Goal: Task Accomplishment & Management: Use online tool/utility

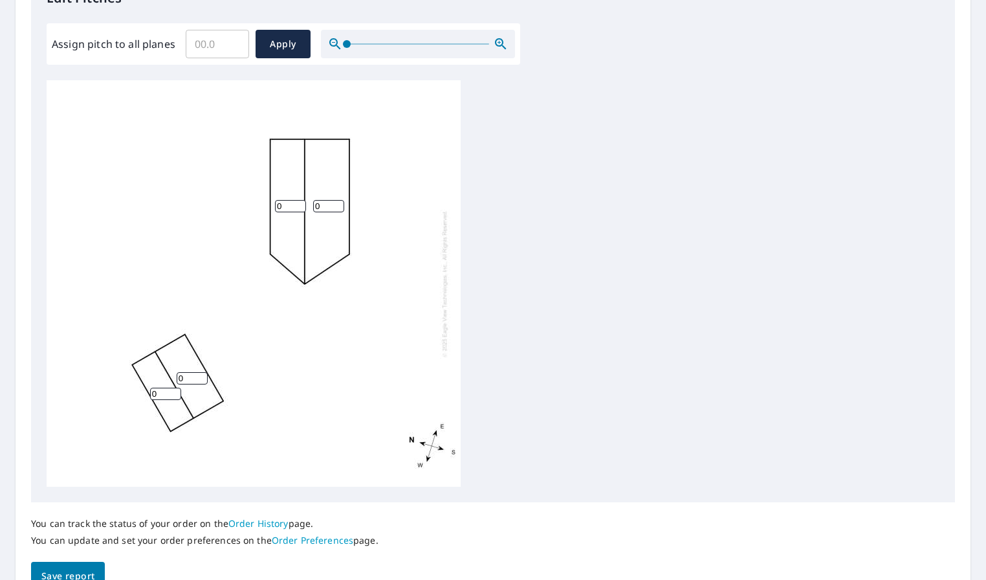
scroll to position [388, 0]
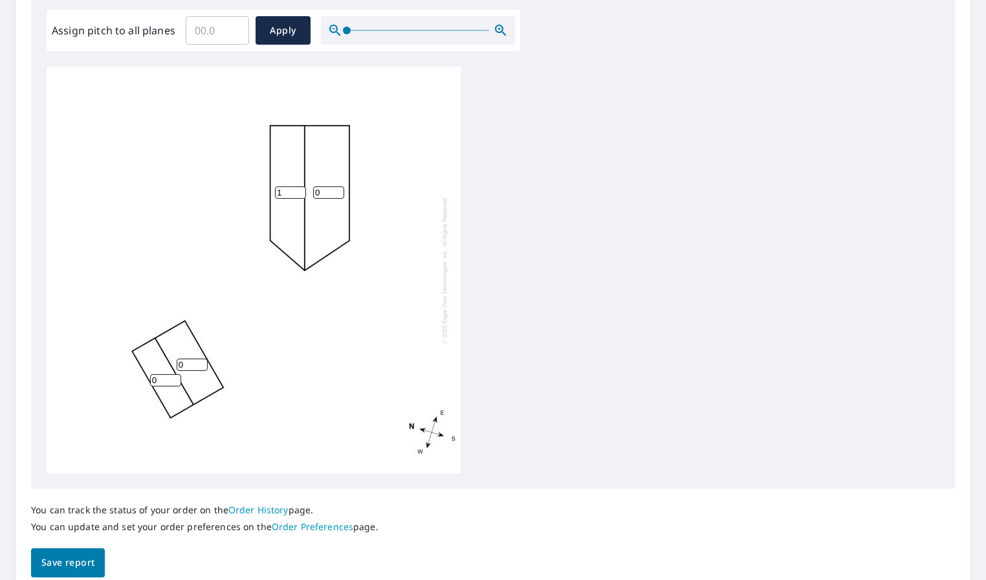
click at [296, 191] on input "1" at bounding box center [290, 192] width 31 height 12
click at [299, 185] on div "0 1 0 0" at bounding box center [254, 270] width 414 height 406
click at [299, 190] on input "2" at bounding box center [290, 192] width 31 height 12
click at [299, 190] on input "3" at bounding box center [290, 192] width 31 height 12
click at [298, 190] on input "4" at bounding box center [290, 192] width 31 height 12
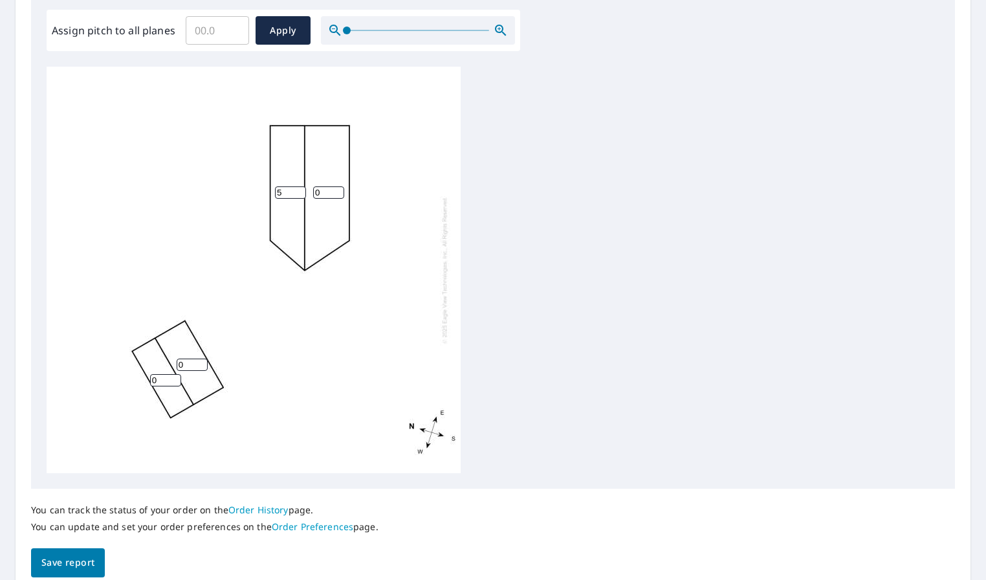
click at [298, 190] on input "5" at bounding box center [290, 192] width 31 height 12
click at [298, 190] on input "6" at bounding box center [290, 192] width 31 height 12
click at [298, 190] on input "7" at bounding box center [290, 192] width 31 height 12
click at [298, 190] on input "8" at bounding box center [290, 192] width 31 height 12
click at [298, 190] on input "9" at bounding box center [290, 192] width 31 height 12
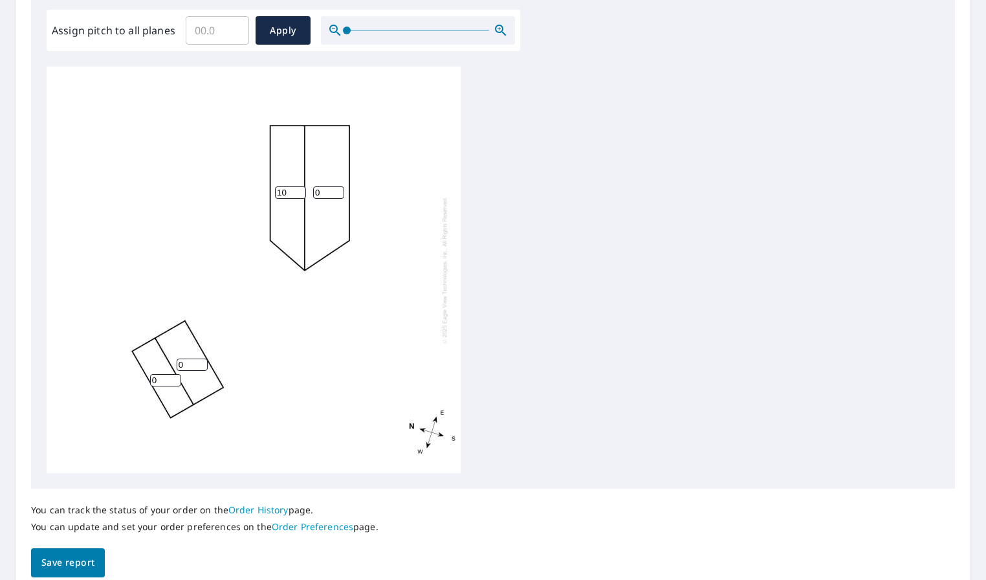
click at [298, 190] on input "10" at bounding box center [290, 192] width 31 height 12
click at [298, 190] on input "11" at bounding box center [290, 192] width 31 height 12
type input "12"
click at [298, 190] on input "12" at bounding box center [290, 192] width 31 height 12
click at [337, 190] on input "1" at bounding box center [328, 192] width 31 height 12
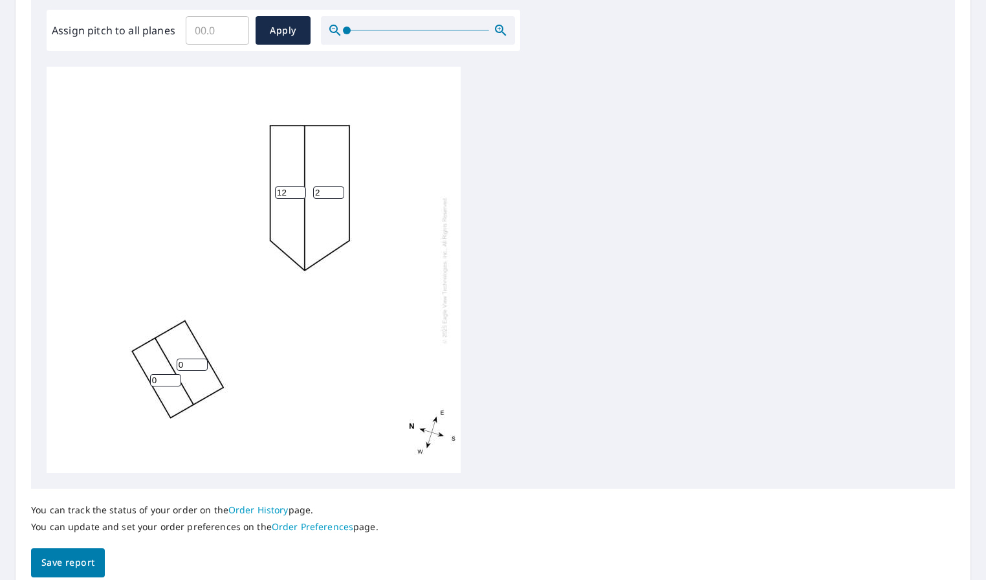
click at [337, 190] on input "2" at bounding box center [328, 192] width 31 height 12
click at [337, 190] on input "3" at bounding box center [328, 192] width 31 height 12
click at [337, 190] on input "4" at bounding box center [328, 192] width 31 height 12
click at [337, 190] on input "5" at bounding box center [328, 192] width 31 height 12
click at [337, 190] on input "6" at bounding box center [328, 192] width 31 height 12
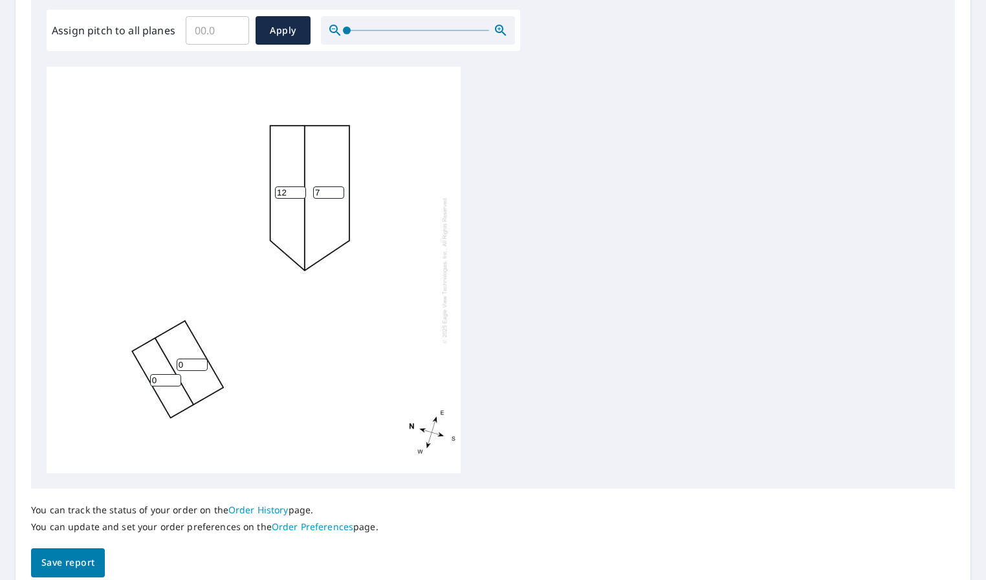
click at [337, 190] on input "7" at bounding box center [328, 192] width 31 height 12
click at [337, 190] on input "8" at bounding box center [328, 192] width 31 height 12
click at [337, 190] on input "9" at bounding box center [328, 192] width 31 height 12
click at [337, 190] on input "10" at bounding box center [328, 192] width 31 height 12
click at [337, 190] on input "11" at bounding box center [328, 192] width 31 height 12
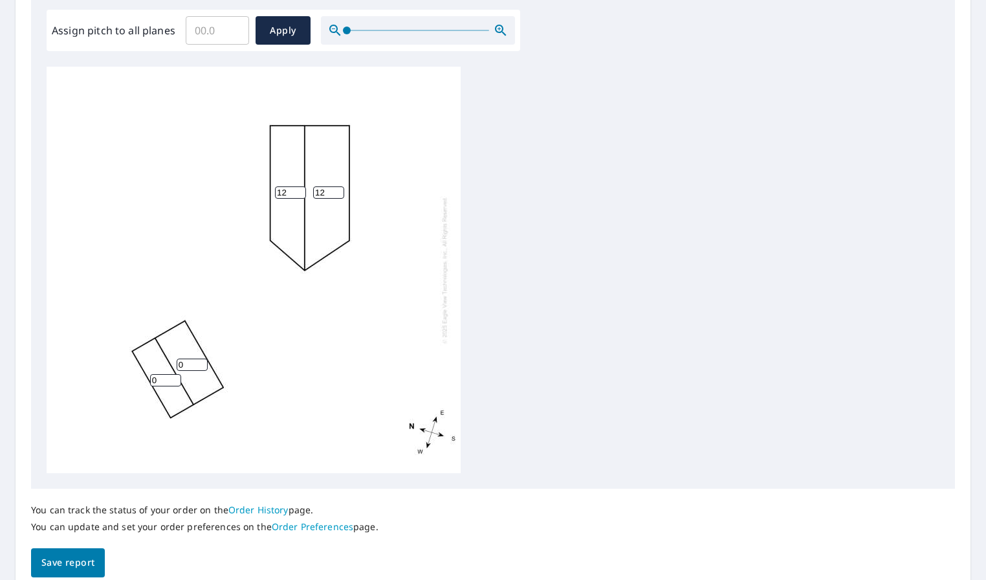
type input "12"
click at [337, 190] on input "12" at bounding box center [328, 192] width 31 height 12
click at [201, 364] on input "1" at bounding box center [192, 364] width 31 height 12
click at [201, 364] on input "2" at bounding box center [192, 364] width 31 height 12
click at [201, 364] on input "3" at bounding box center [192, 364] width 31 height 12
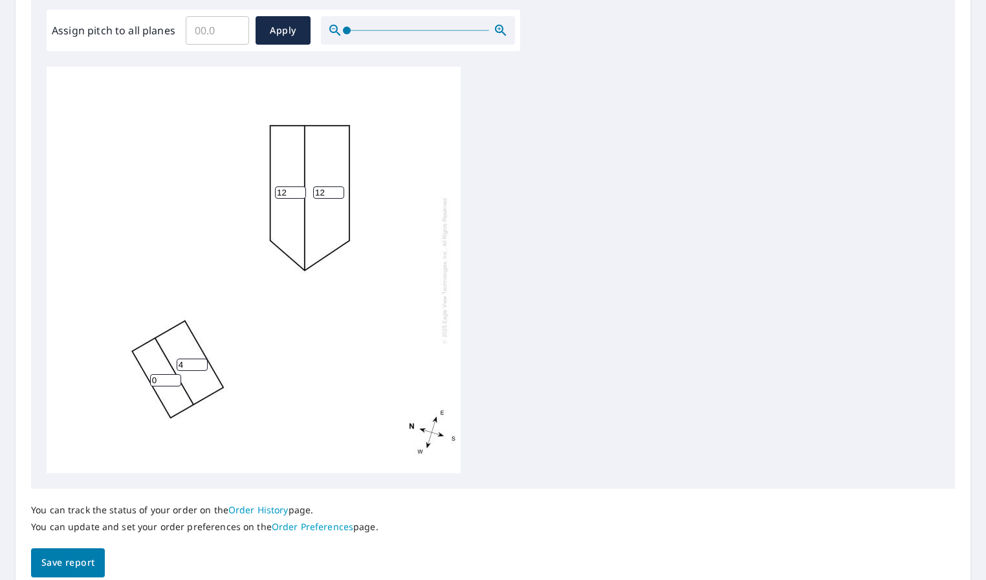
click at [201, 364] on input "4" at bounding box center [192, 364] width 31 height 12
click at [201, 364] on input "5" at bounding box center [192, 364] width 31 height 12
click at [201, 364] on input "6" at bounding box center [192, 364] width 31 height 12
click at [201, 364] on input "7" at bounding box center [192, 364] width 31 height 12
type input "8"
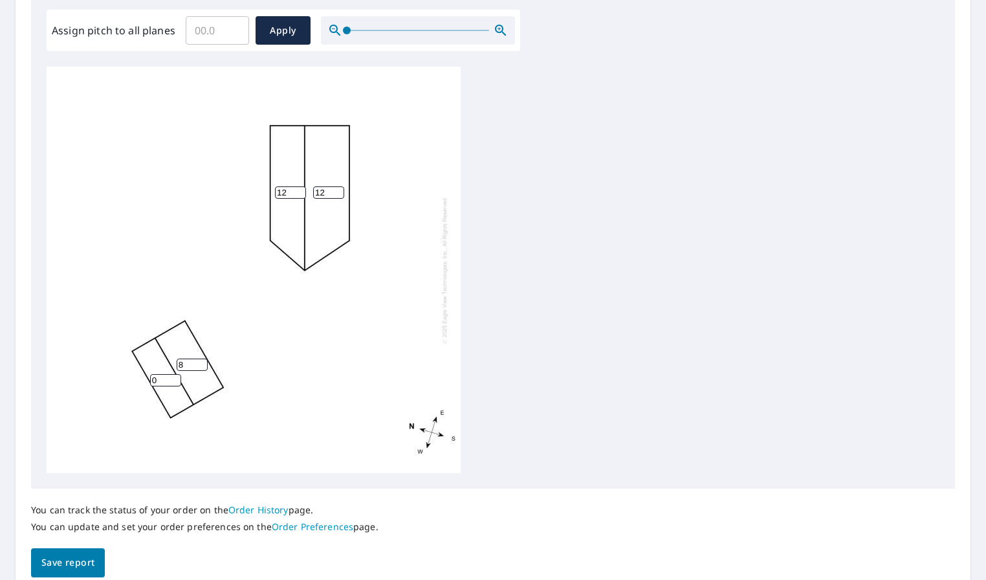
click at [201, 364] on input "8" at bounding box center [192, 364] width 31 height 12
click at [172, 379] on input "1" at bounding box center [165, 380] width 31 height 12
click at [172, 379] on input "2" at bounding box center [165, 380] width 31 height 12
click at [172, 379] on input "3" at bounding box center [165, 380] width 31 height 12
click at [172, 379] on input "4" at bounding box center [165, 380] width 31 height 12
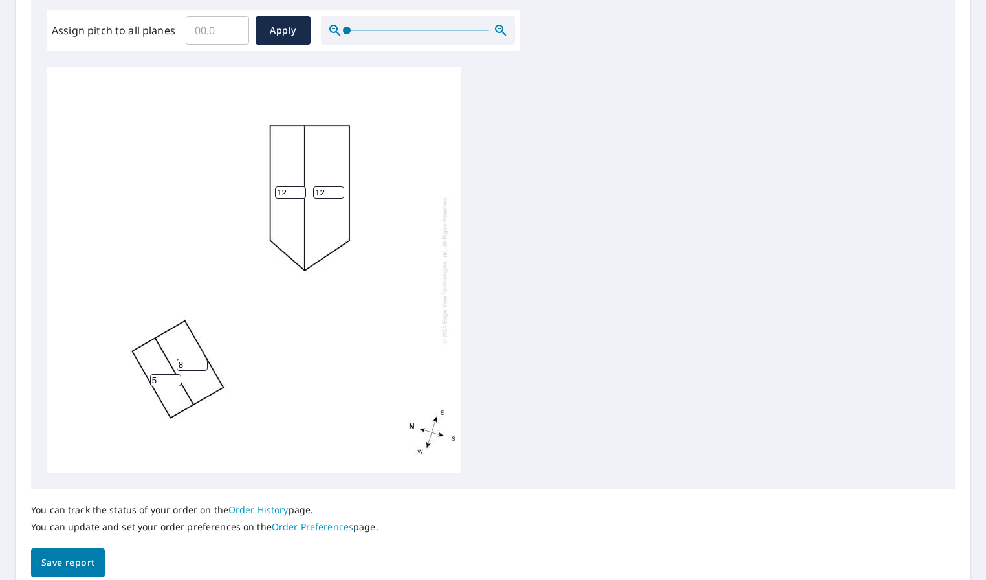
click at [172, 379] on input "5" at bounding box center [165, 380] width 31 height 12
click at [172, 379] on input "6" at bounding box center [165, 380] width 31 height 12
click at [172, 379] on input "7" at bounding box center [165, 380] width 31 height 12
type input "8"
click at [172, 379] on input "8" at bounding box center [165, 380] width 31 height 12
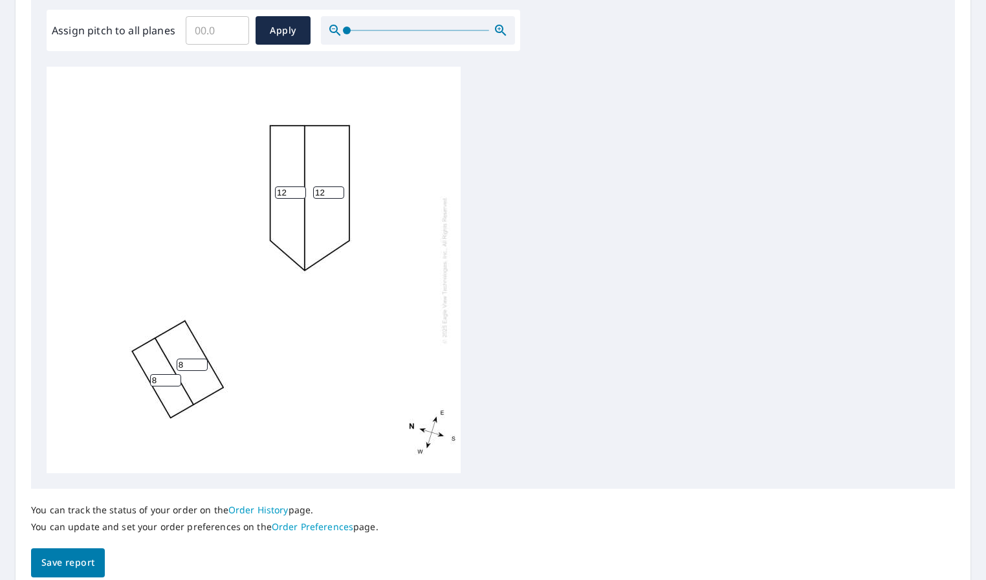
click at [84, 566] on span "Save report" at bounding box center [67, 562] width 53 height 16
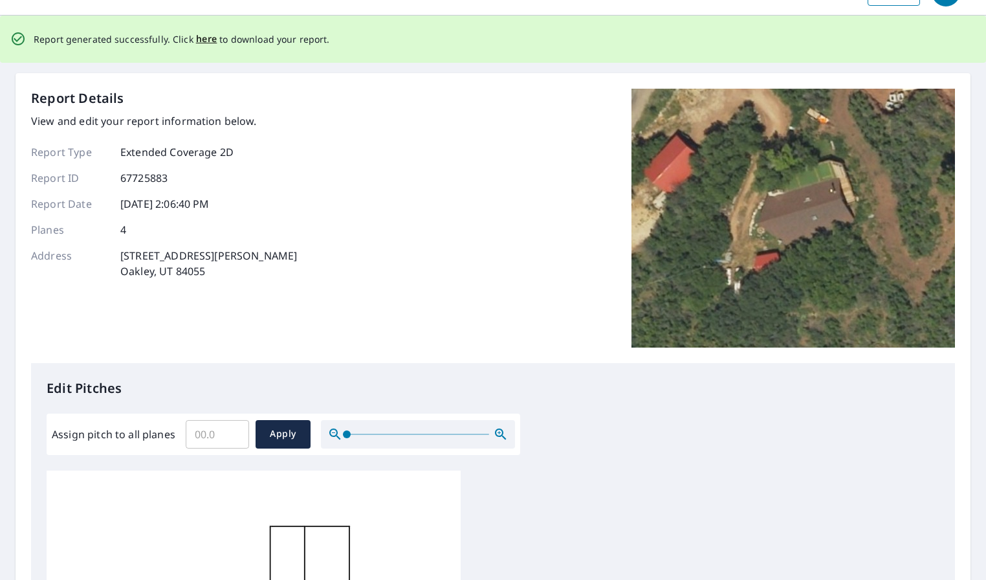
scroll to position [0, 0]
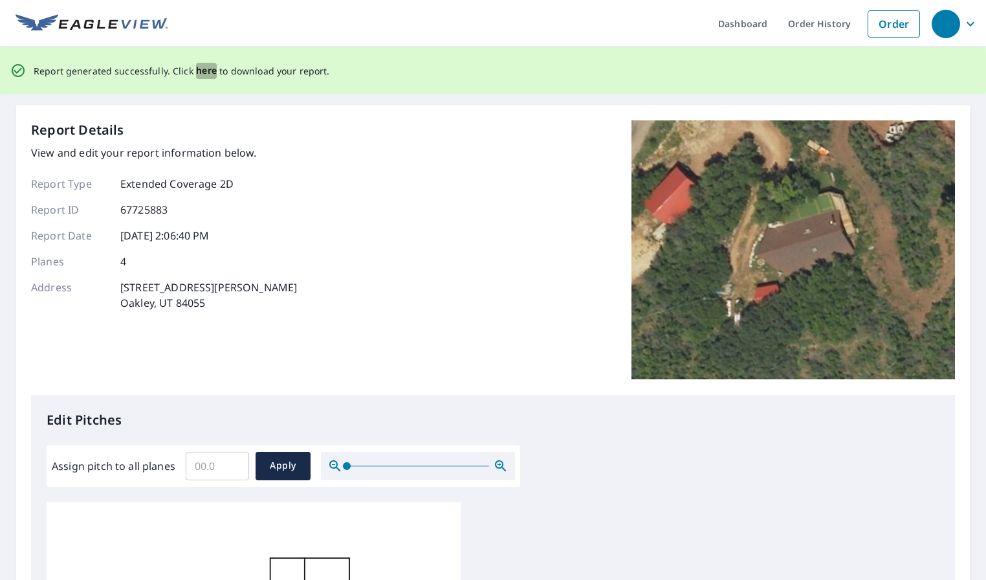
click at [197, 69] on span "here" at bounding box center [206, 71] width 21 height 16
